Goal: Book appointment/travel/reservation

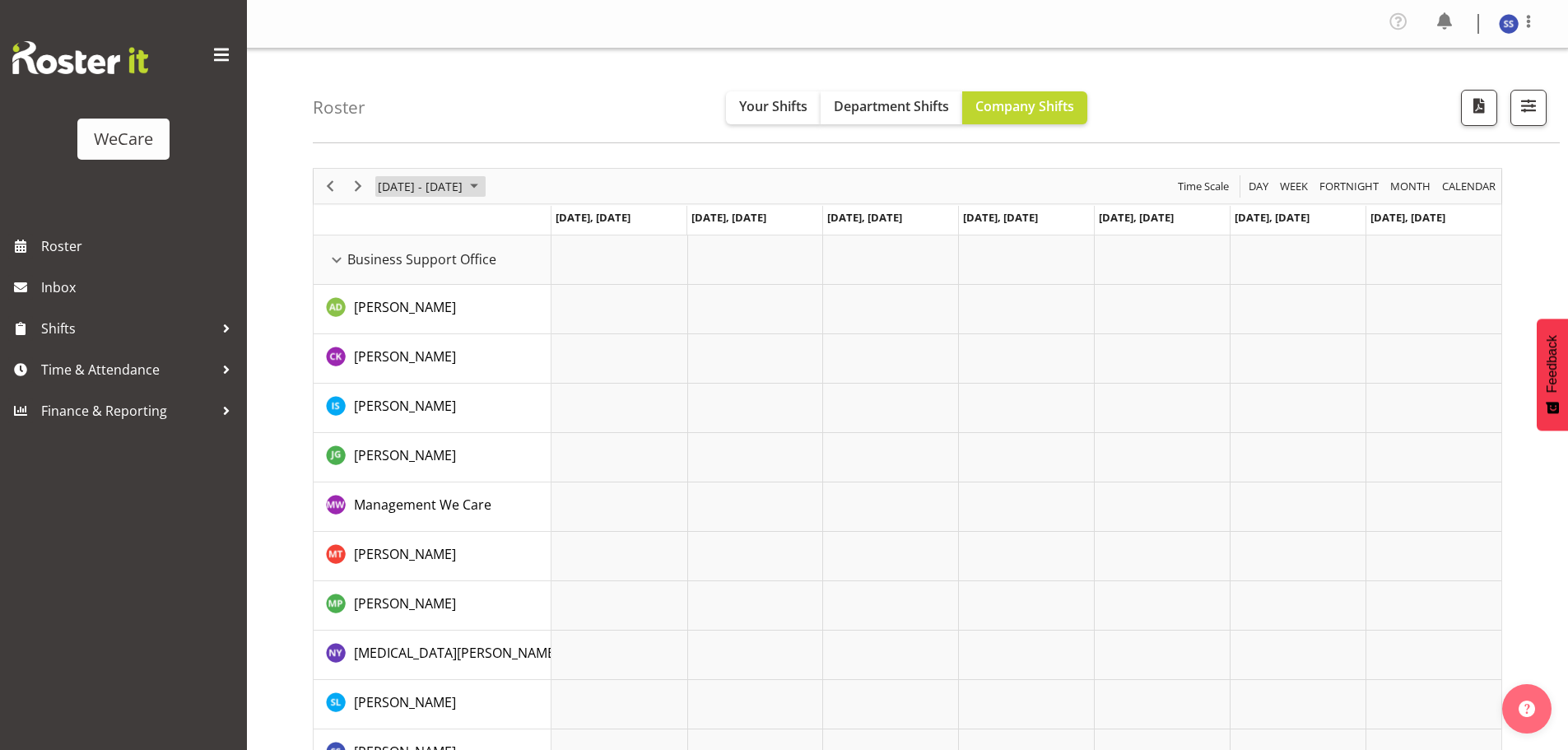
click at [484, 186] on span "June 24 - 30, 2024" at bounding box center [474, 186] width 19 height 20
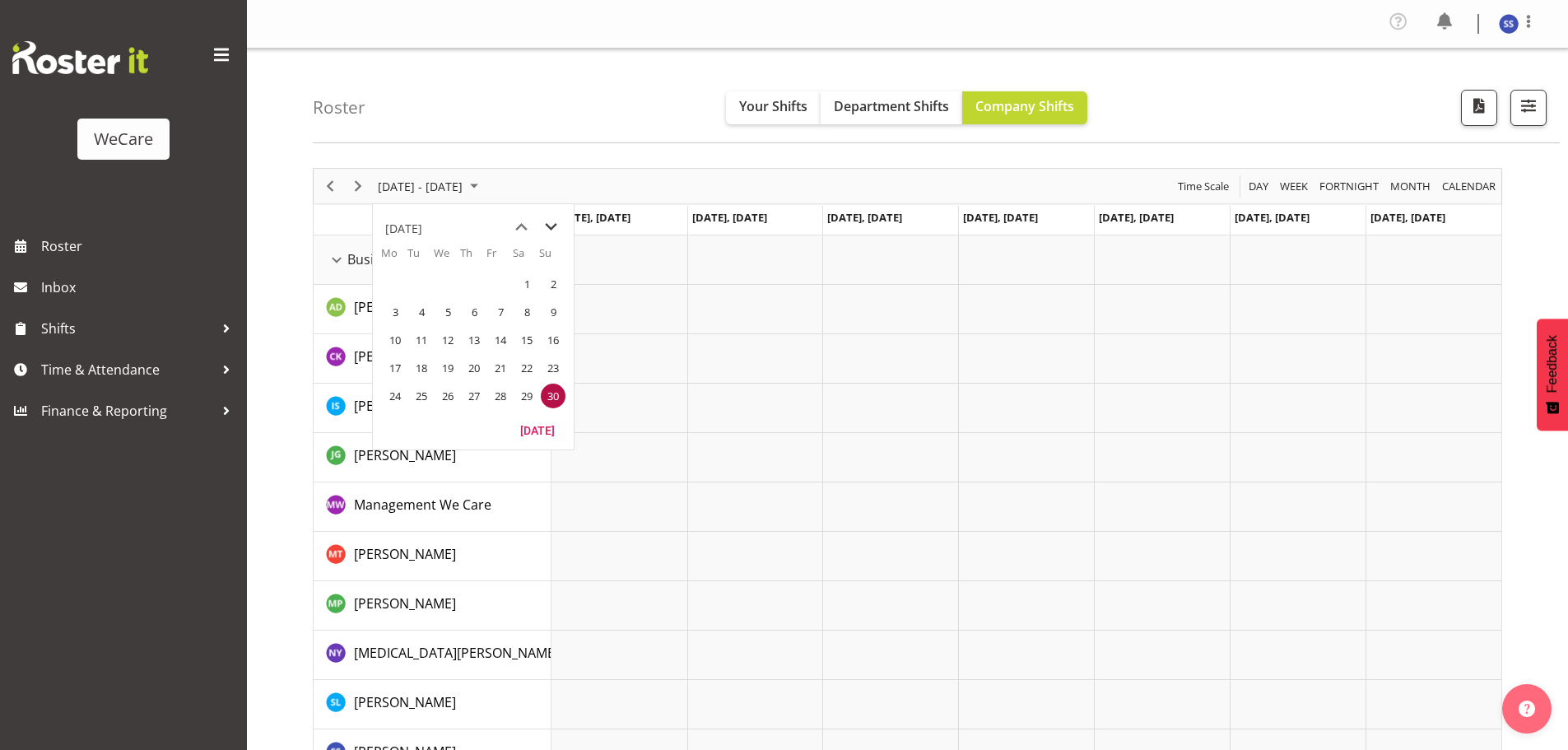
click at [556, 228] on span "next month" at bounding box center [551, 227] width 29 height 30
click at [556, 227] on span "next month" at bounding box center [551, 227] width 29 height 30
click at [556, 228] on span "next month" at bounding box center [551, 227] width 29 height 30
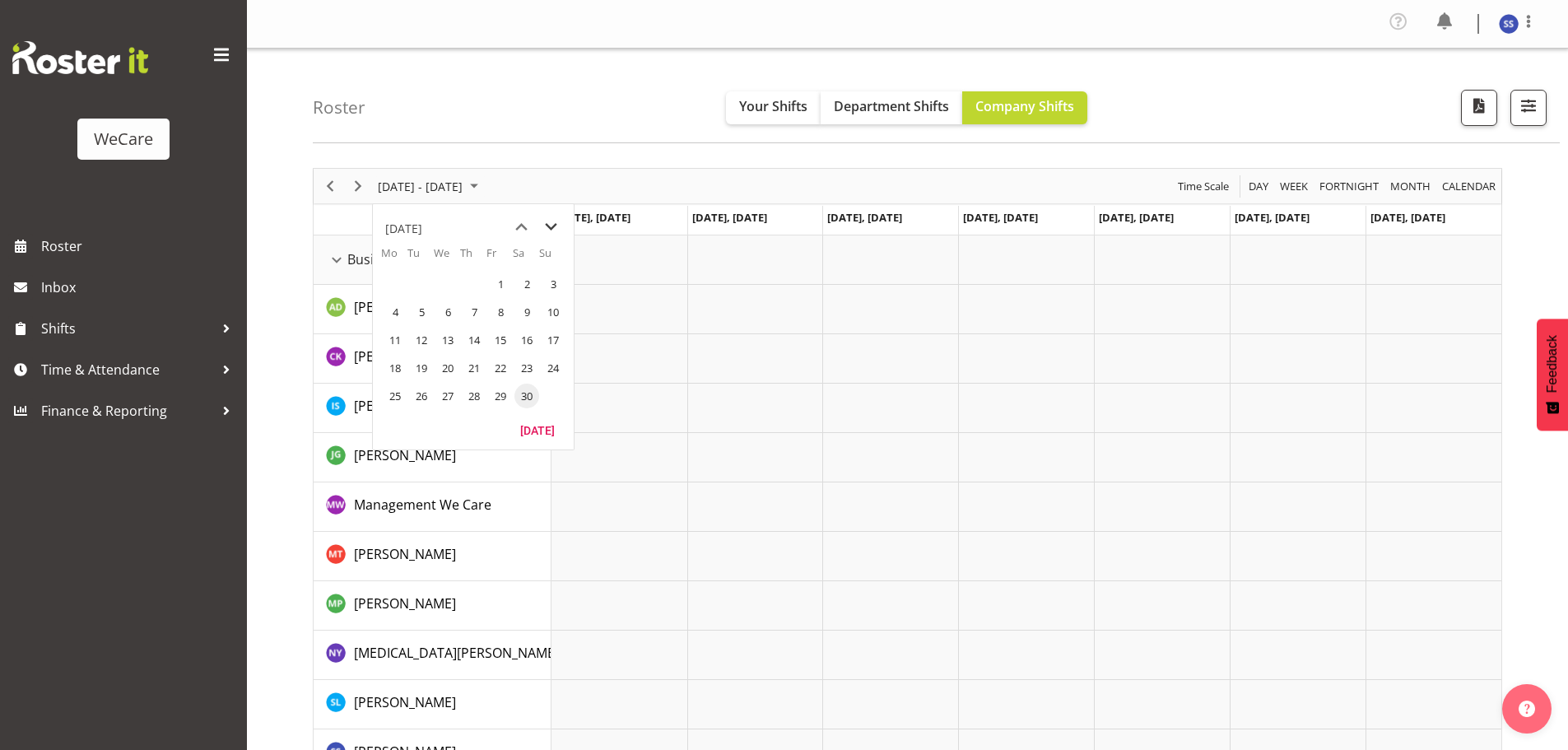
click at [556, 228] on span "next month" at bounding box center [551, 227] width 29 height 30
click at [556, 229] on span "next month" at bounding box center [551, 227] width 29 height 30
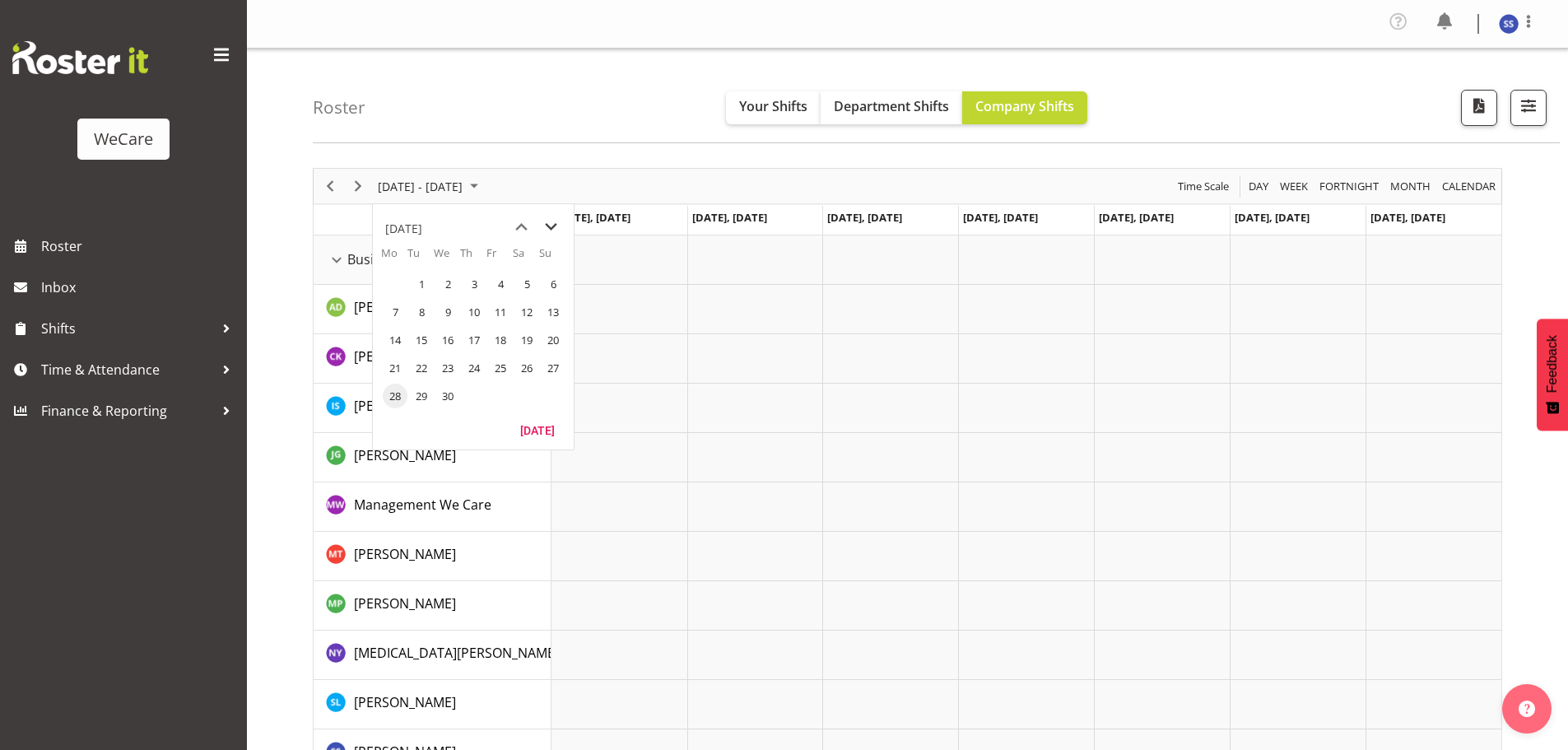
click at [556, 229] on span "next month" at bounding box center [551, 227] width 29 height 30
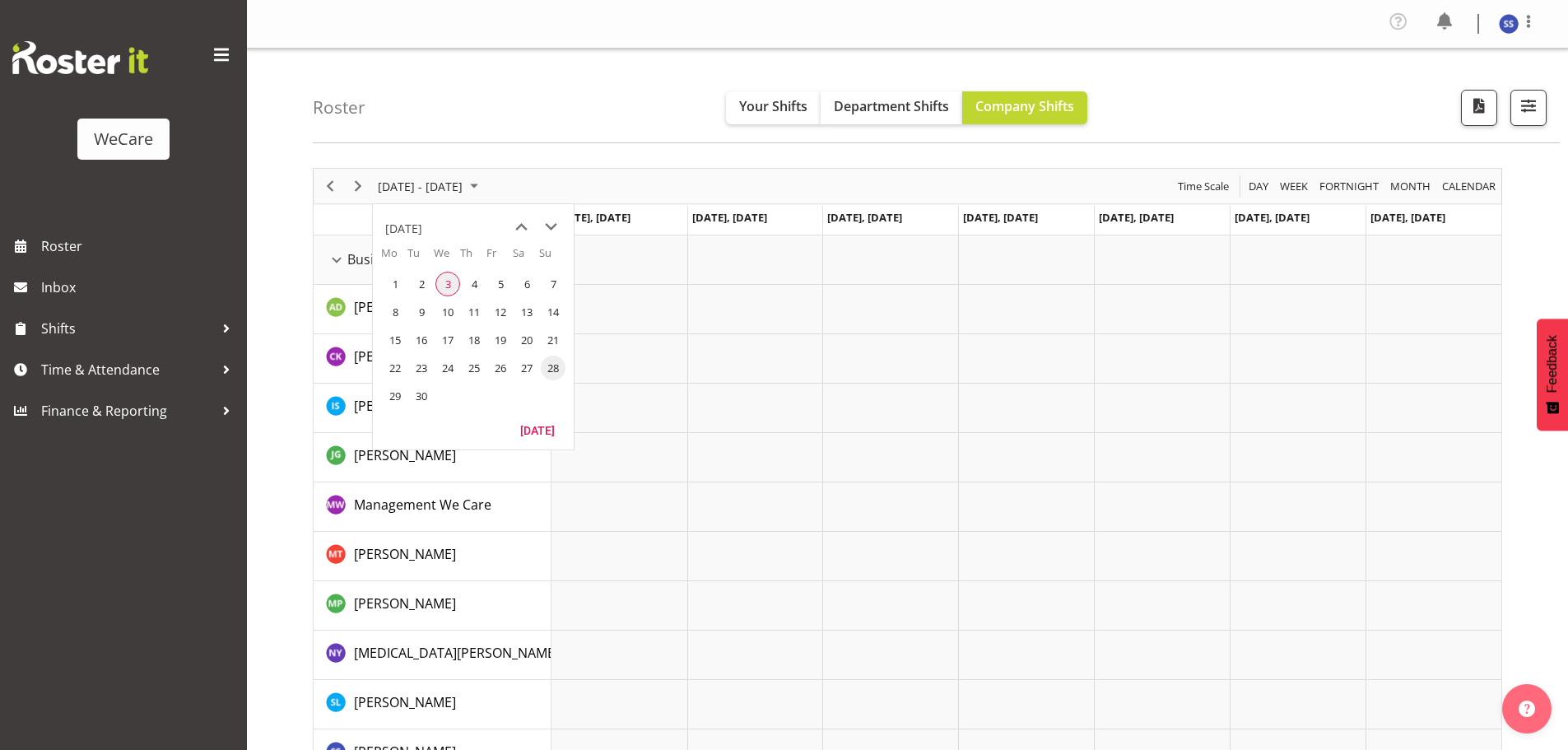
click at [448, 284] on span "3" at bounding box center [448, 284] width 25 height 25
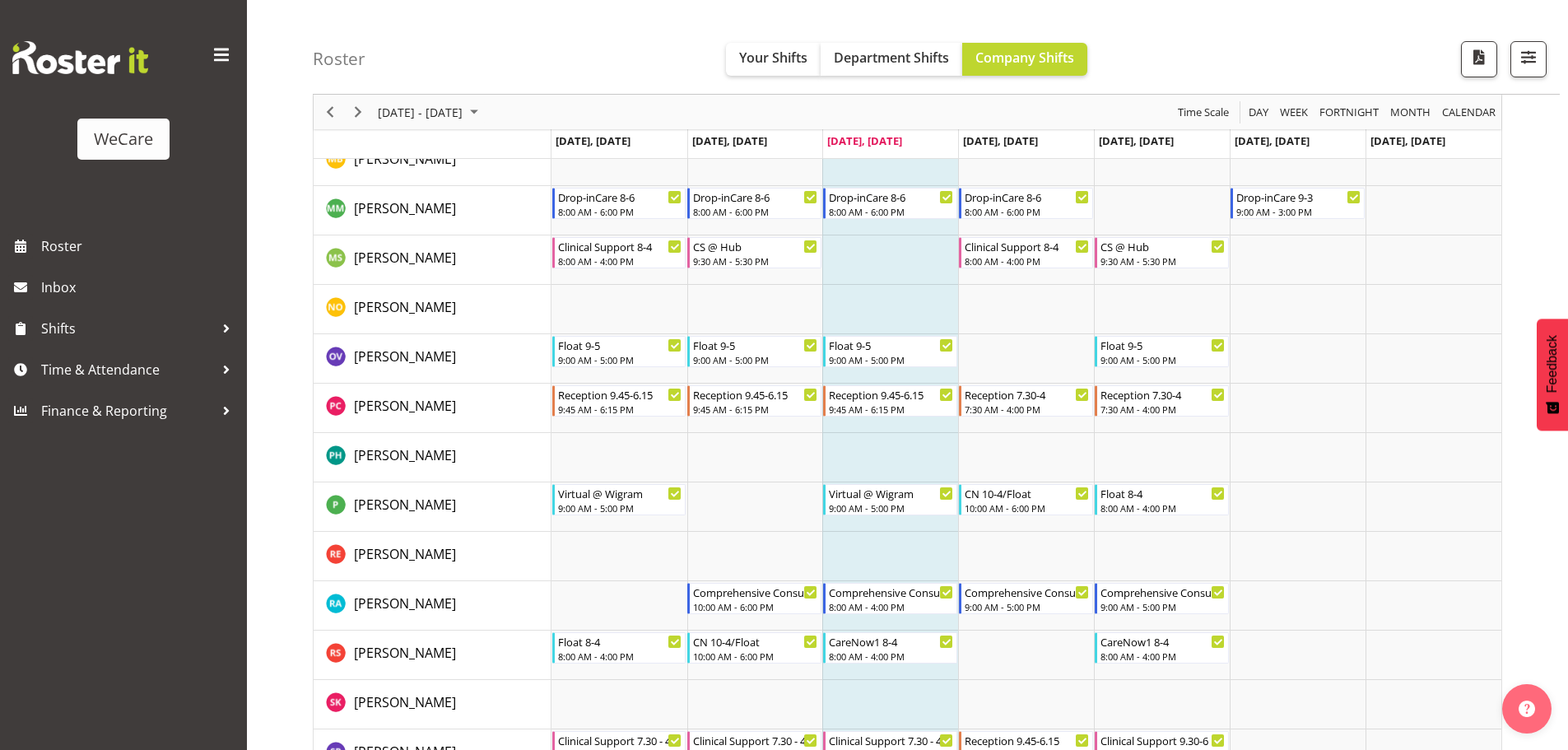
scroll to position [5926, 0]
